Goal: Task Accomplishment & Management: Manage account settings

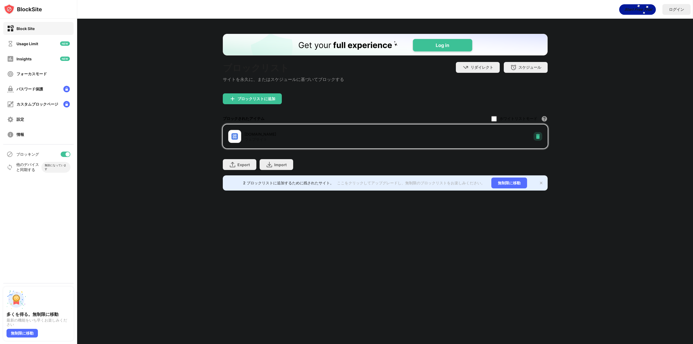
click at [539, 136] on img at bounding box center [537, 136] width 5 height 5
